Goal: Navigation & Orientation: Find specific page/section

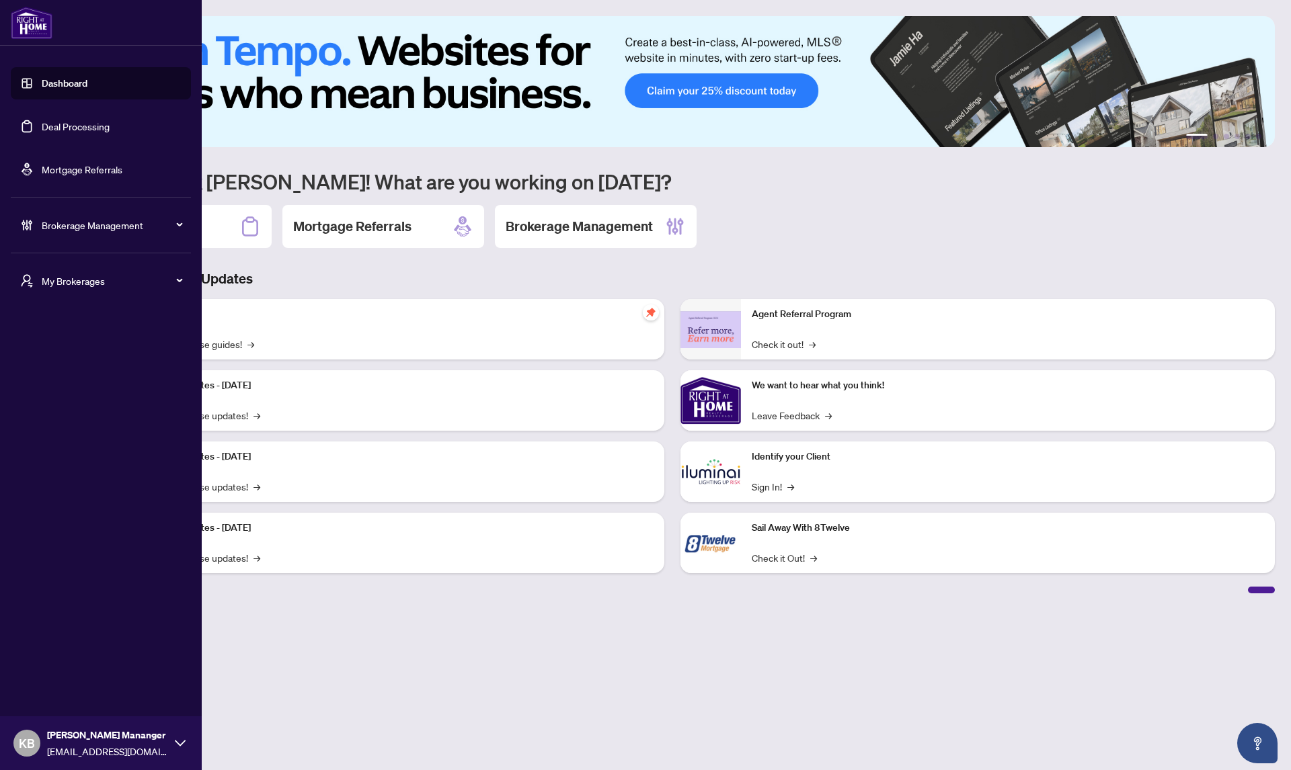
click at [71, 288] on div "My Brokerages" at bounding box center [101, 281] width 180 height 32
click at [48, 336] on span "[PERSON_NAME]" at bounding box center [104, 334] width 153 height 15
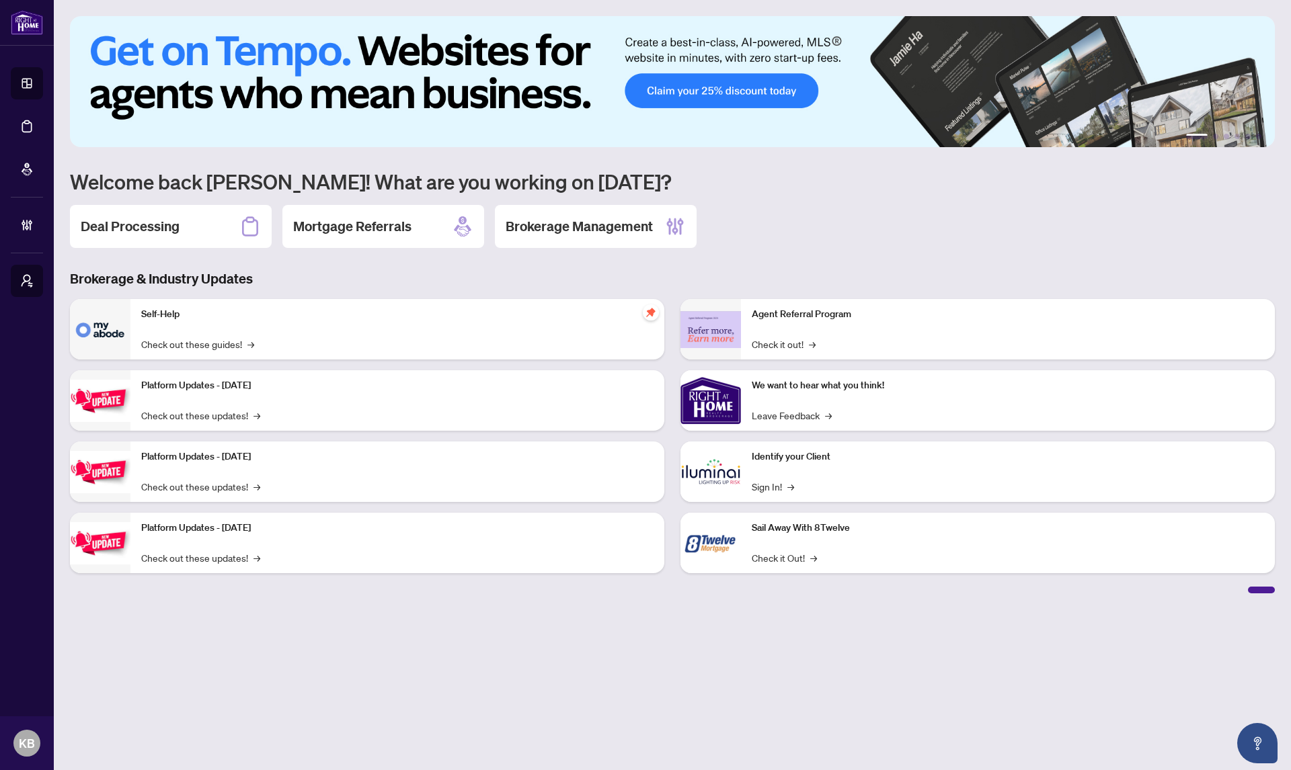
click at [352, 665] on main "1 2 3 4 5 6 Welcome back [PERSON_NAME]! What are you working on [DATE]? Deal Pr…" at bounding box center [672, 385] width 1237 height 770
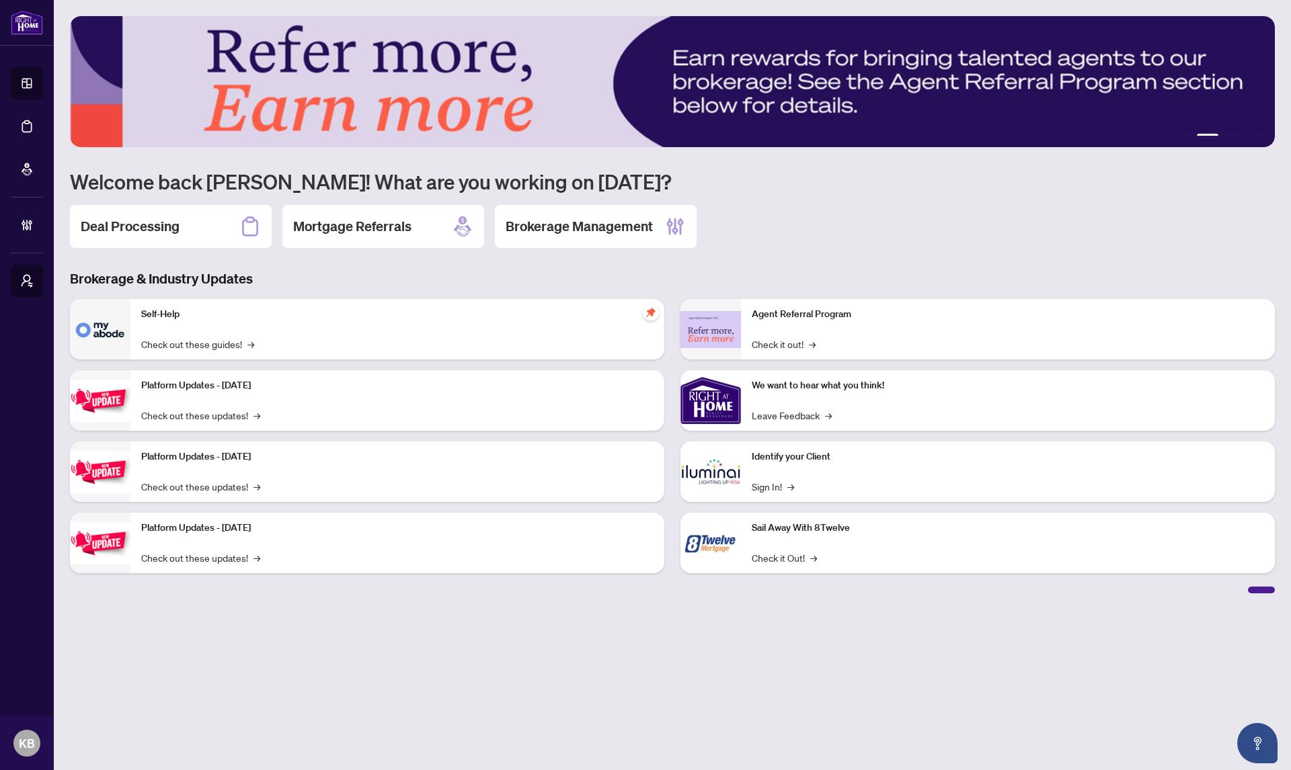
click at [498, 657] on main "1 2 3 4 5 6 Welcome back [PERSON_NAME]! What are you working on [DATE]? Deal Pr…" at bounding box center [672, 385] width 1237 height 770
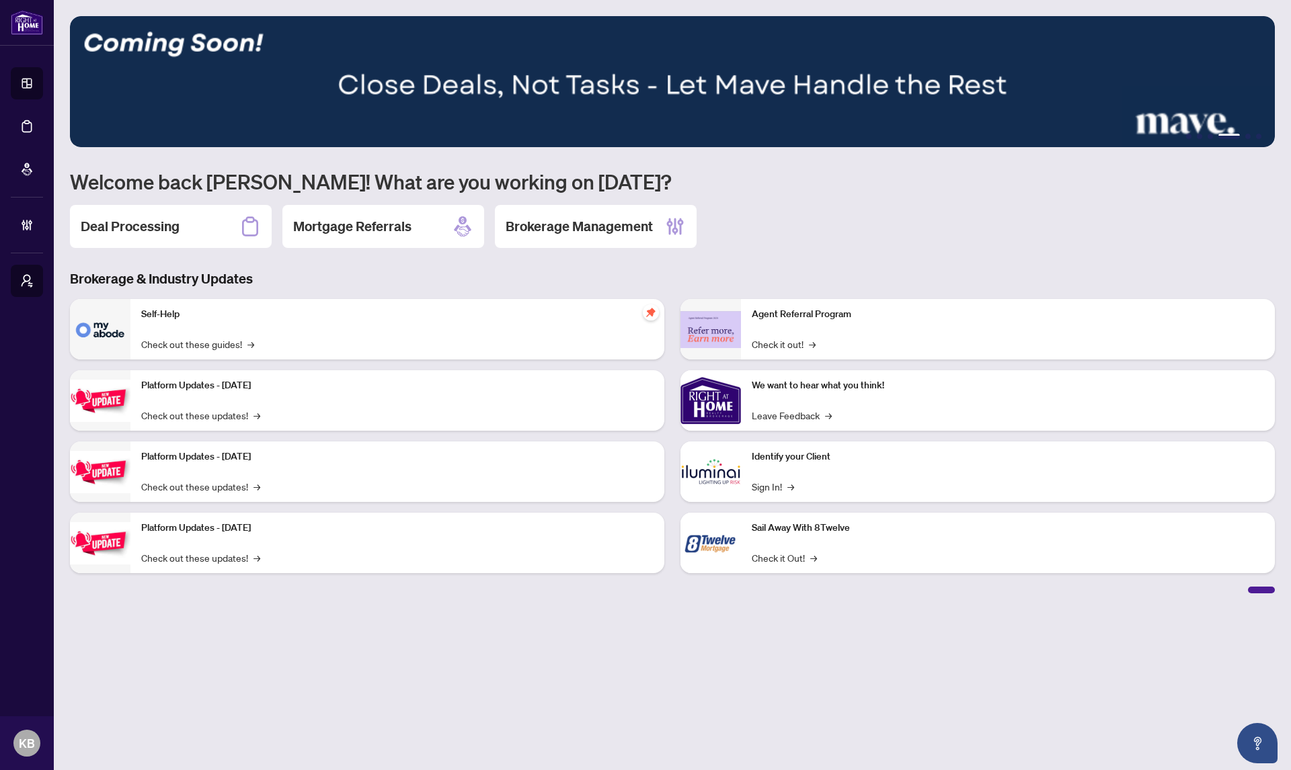
click at [641, 610] on main "1 2 3 4 5 6 Welcome back [PERSON_NAME]! What are you working on [DATE]? Deal Pr…" at bounding box center [672, 385] width 1237 height 770
click at [686, 637] on main "1 2 3 4 5 6 Welcome back Khushal! What are you working on today? Deal Processin…" at bounding box center [672, 385] width 1237 height 770
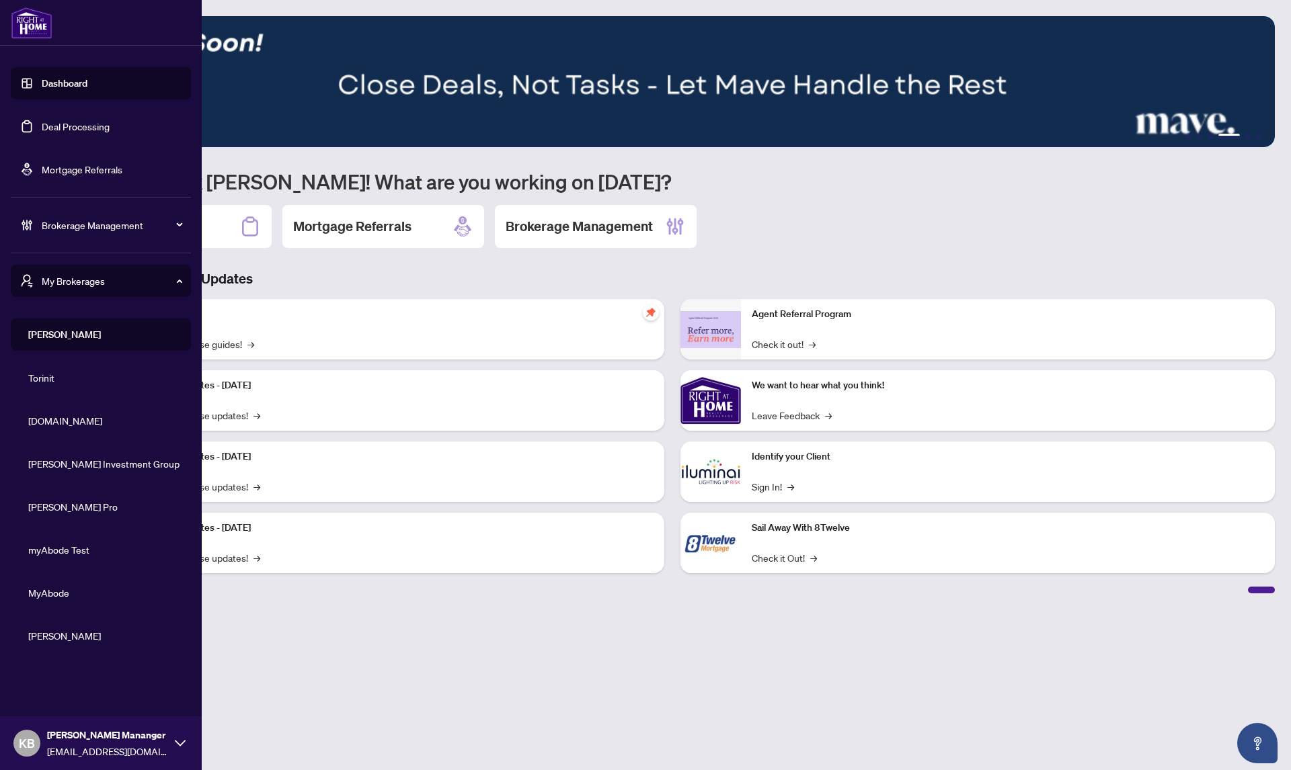
click at [165, 743] on div "Khushal Broker Mananger khushals+bm@myabode.ca" at bounding box center [107, 743] width 121 height 31
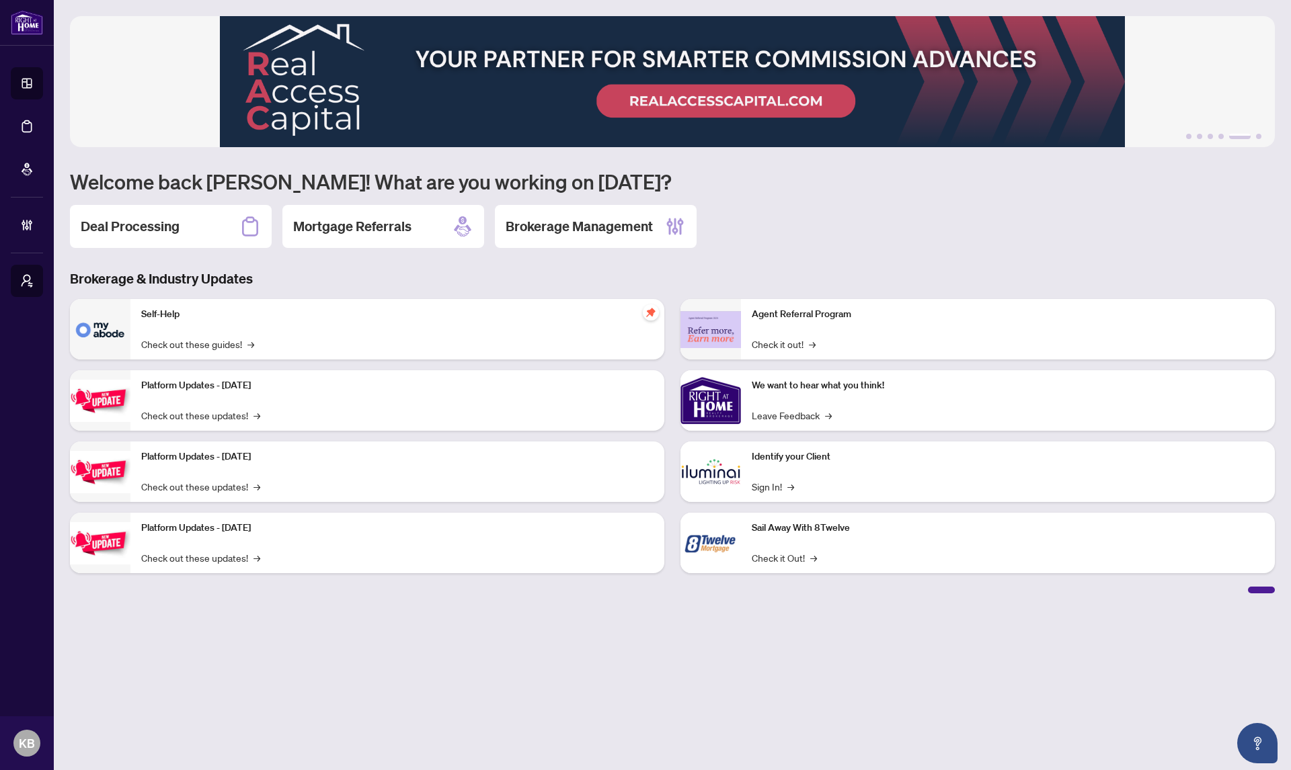
click at [267, 630] on main "1 2 3 4 5 6 Welcome back Khushal! What are you working on today? Deal Processin…" at bounding box center [672, 385] width 1237 height 770
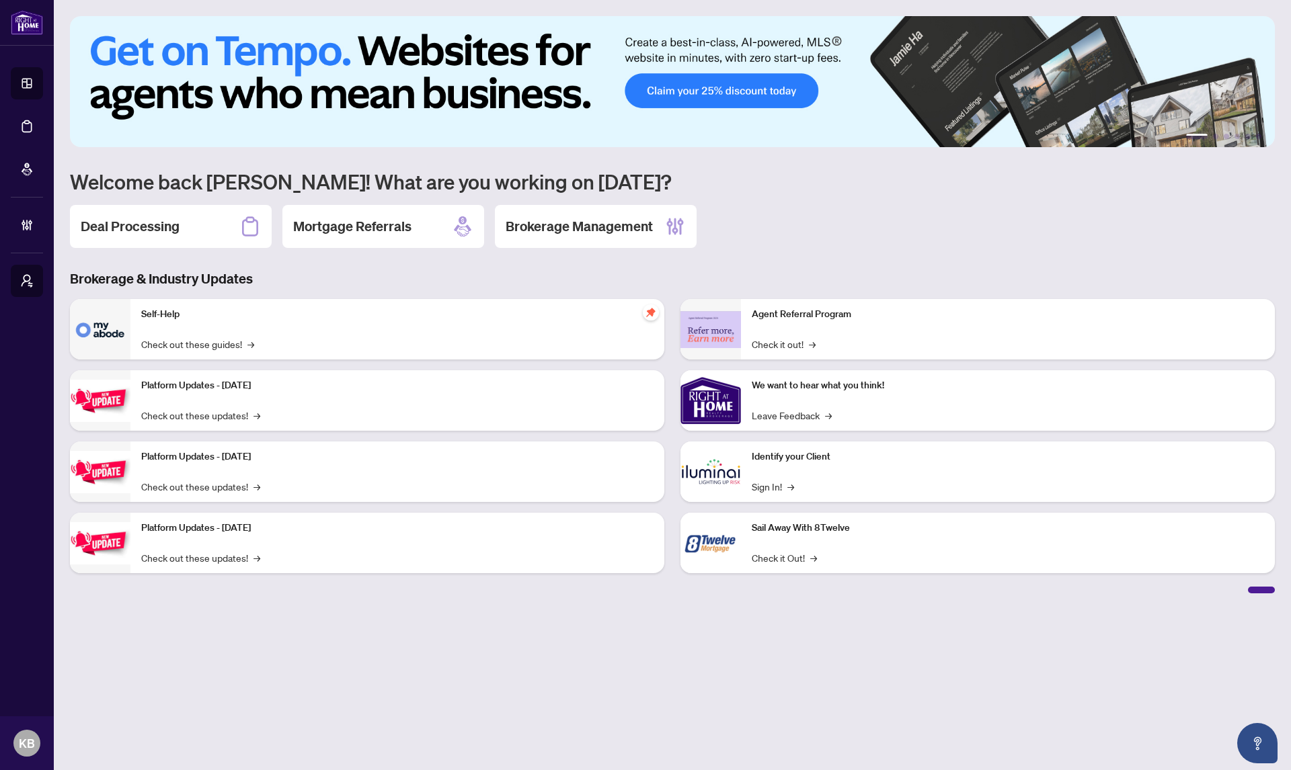
click at [584, 651] on main "1 2 3 4 5 6 Welcome back Khushal! What are you working on today? Deal Processin…" at bounding box center [672, 385] width 1237 height 770
click at [690, 616] on main "1 2 3 4 5 6 Welcome back Khushal! What are you working on today? Deal Processin…" at bounding box center [672, 385] width 1237 height 770
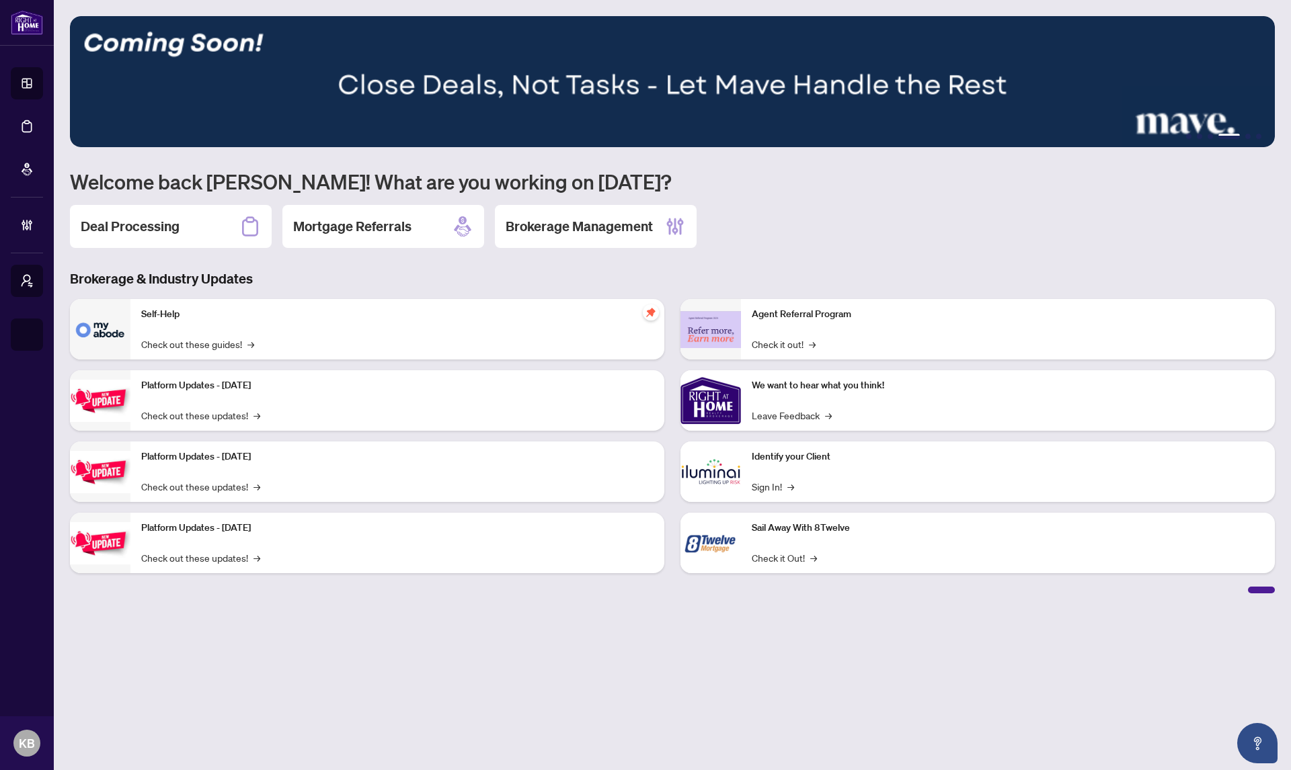
click at [388, 669] on main "1 2 3 4 5 6 Welcome back Khushal! What are you working on today? Deal Processin…" at bounding box center [672, 385] width 1237 height 770
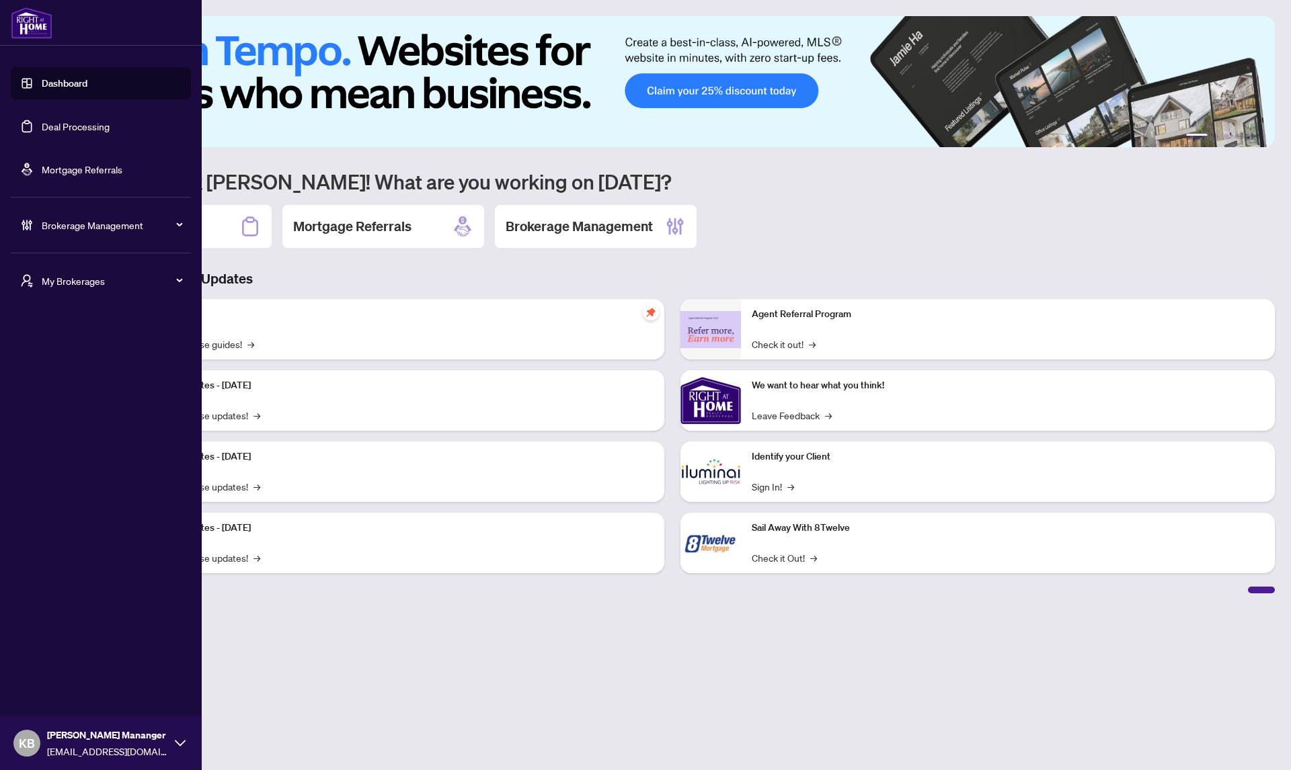
click at [51, 280] on span "My Brokerages" at bounding box center [112, 281] width 140 height 15
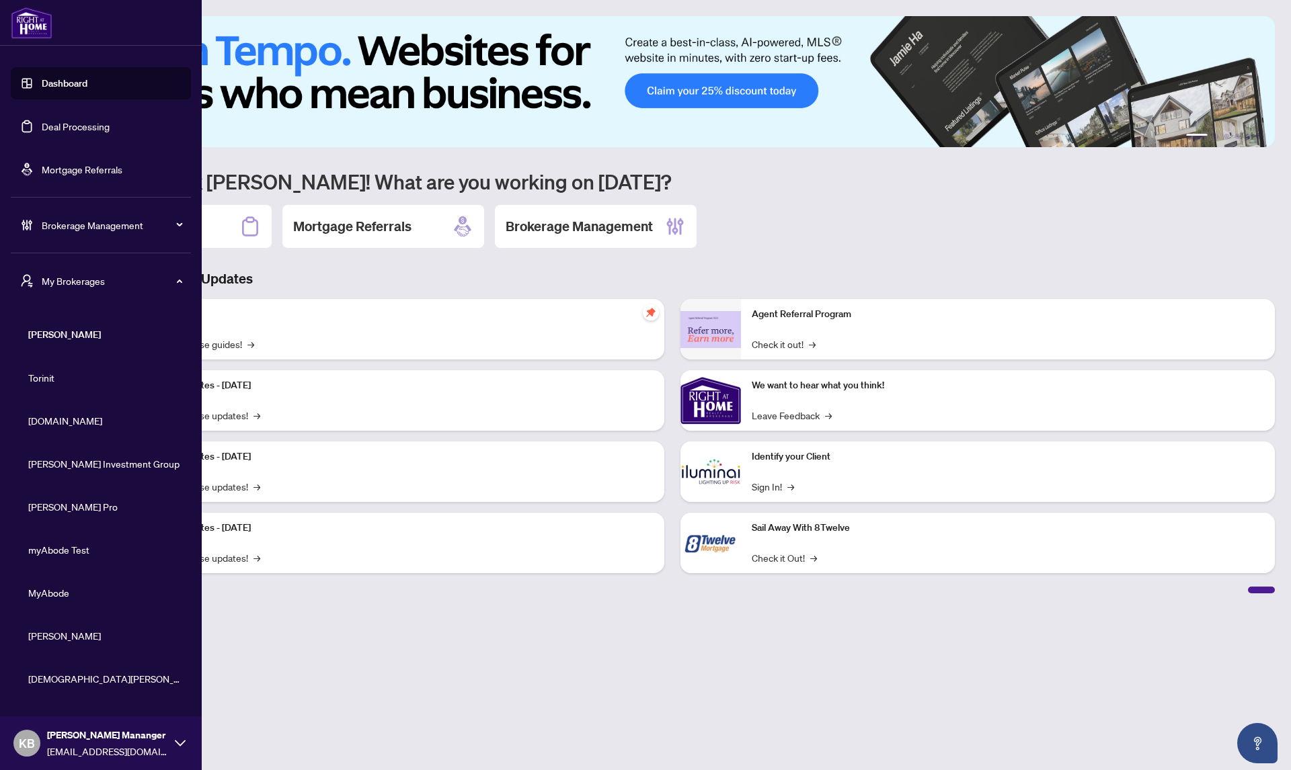
click at [73, 680] on span "Brahm Klar Realty" at bounding box center [104, 679] width 153 height 15
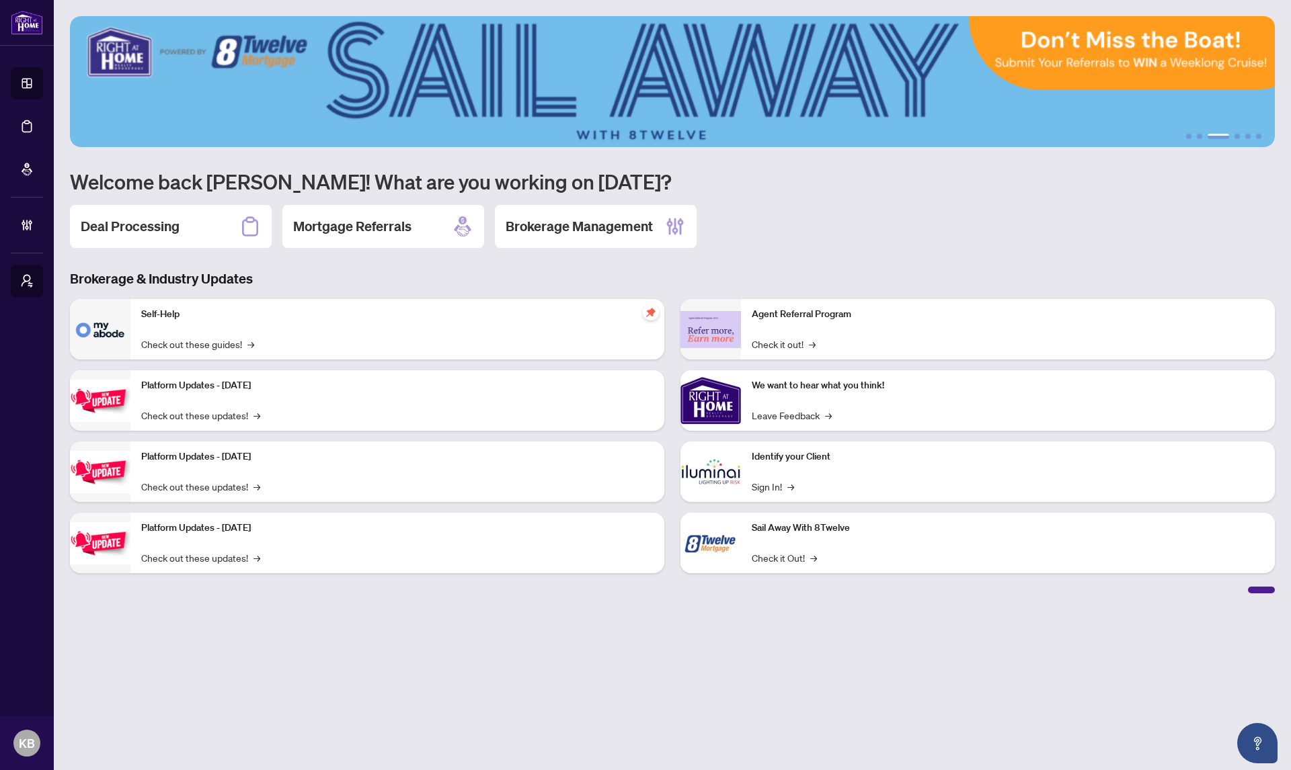
click at [783, 258] on div "1 2 3 4 5 6 Welcome back Khushal! What are you working on today? Deal Processin…" at bounding box center [672, 304] width 1205 height 577
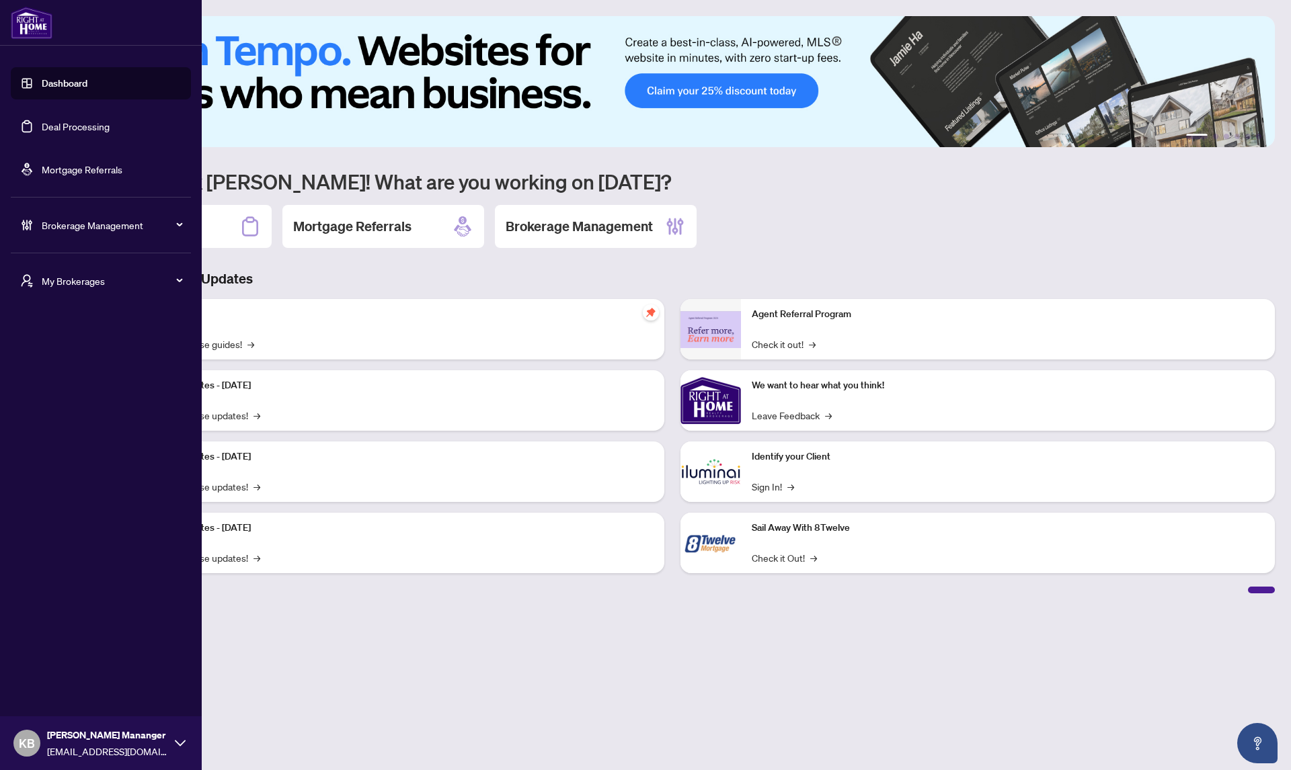
click at [48, 275] on span "My Brokerages" at bounding box center [112, 281] width 140 height 15
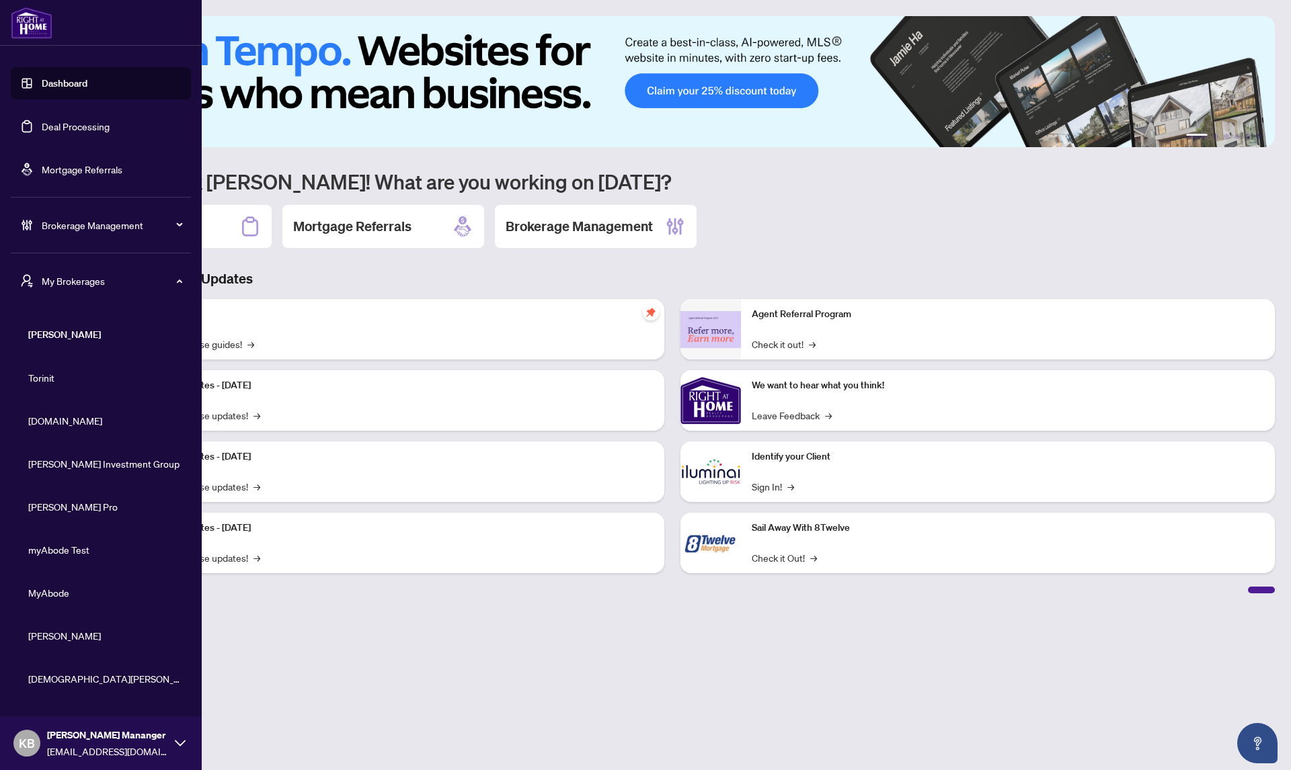
click at [91, 684] on span "Brahm Klar Realty" at bounding box center [104, 679] width 153 height 15
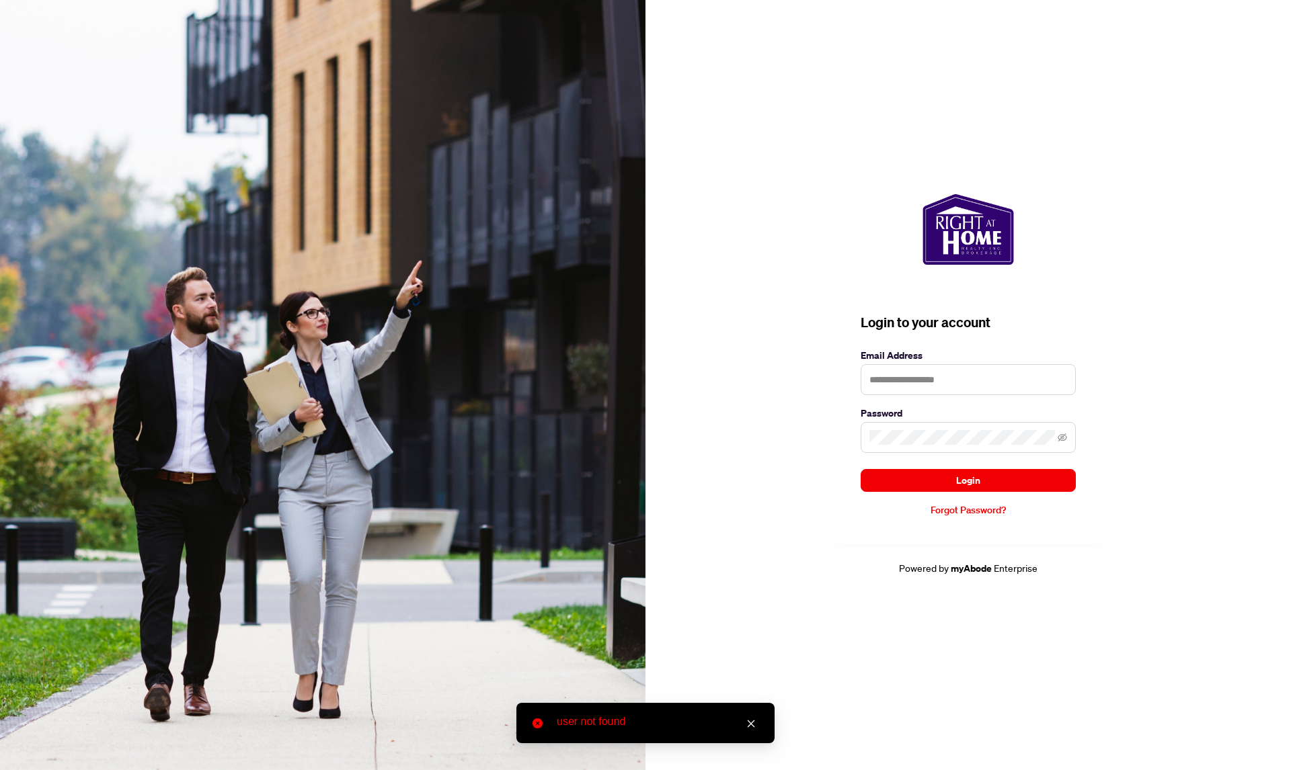
click at [736, 181] on div "Login to your account Email Address Password Login Forgot Password? Powered by …" at bounding box center [967, 385] width 645 height 770
click at [797, 153] on div "Login to your account Email Address Password Login Forgot Password? Powered by …" at bounding box center [967, 385] width 645 height 770
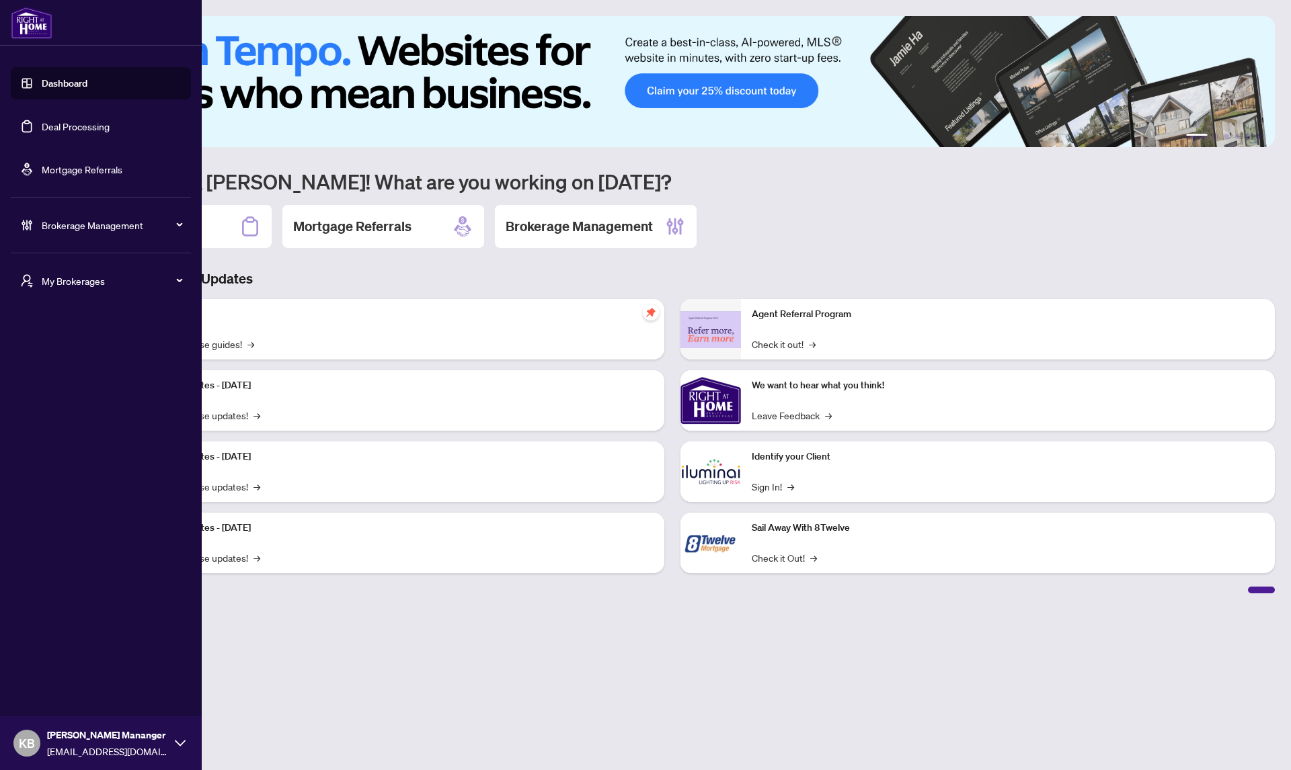
click at [29, 284] on icon "user-switch" at bounding box center [26, 280] width 13 height 13
click at [73, 338] on span "Brahm Klar Realty" at bounding box center [104, 334] width 153 height 15
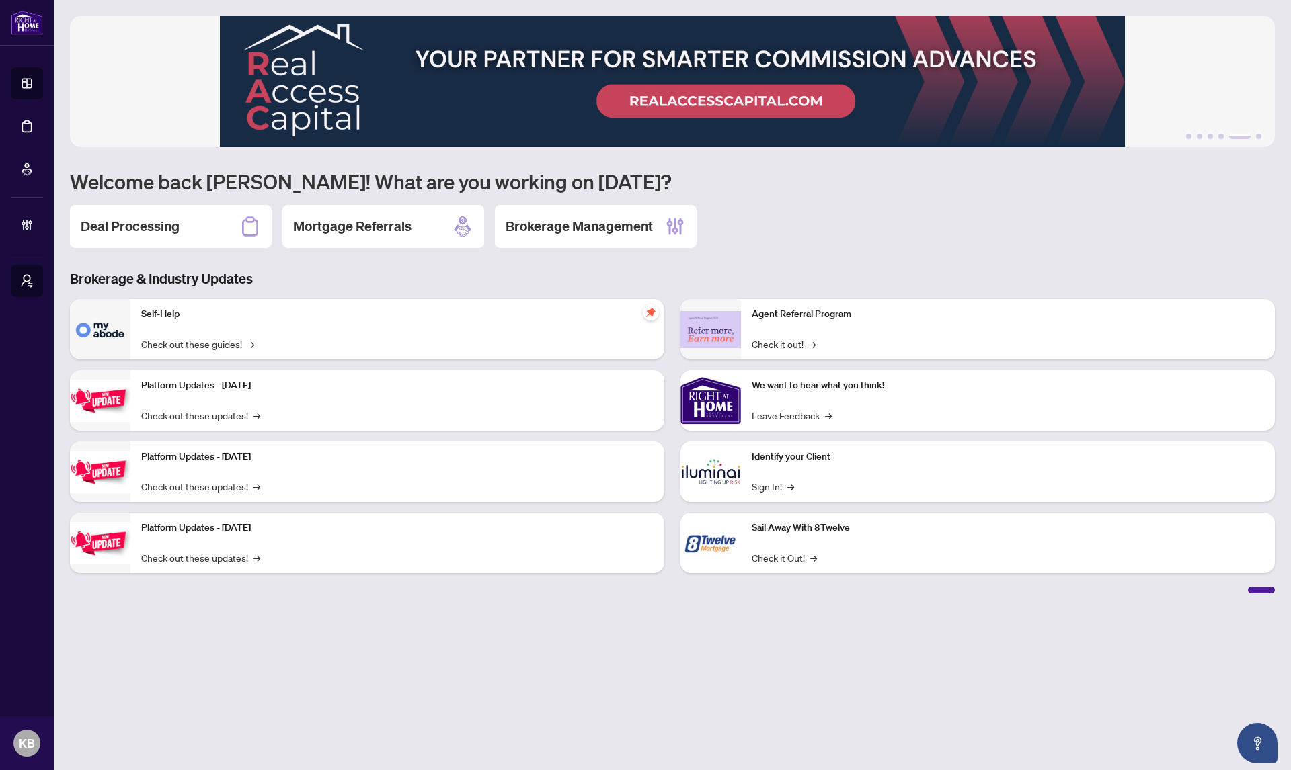
click at [282, 675] on main "1 2 3 4 5 6 Welcome back Khushal! What are you working on today? Deal Processin…" at bounding box center [672, 385] width 1237 height 770
